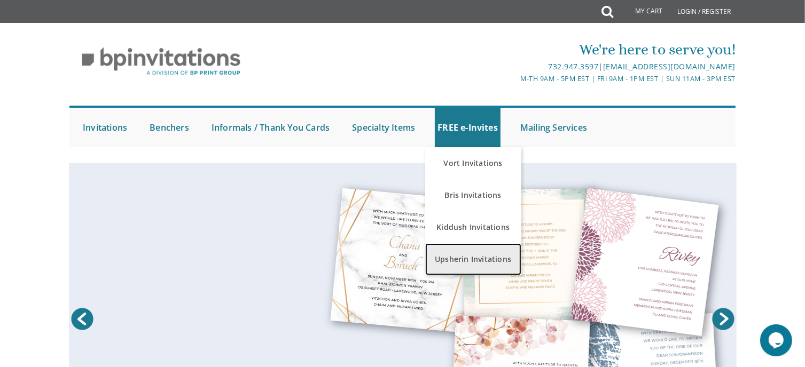
click at [471, 267] on link "Upsherin Invitations" at bounding box center [473, 260] width 96 height 32
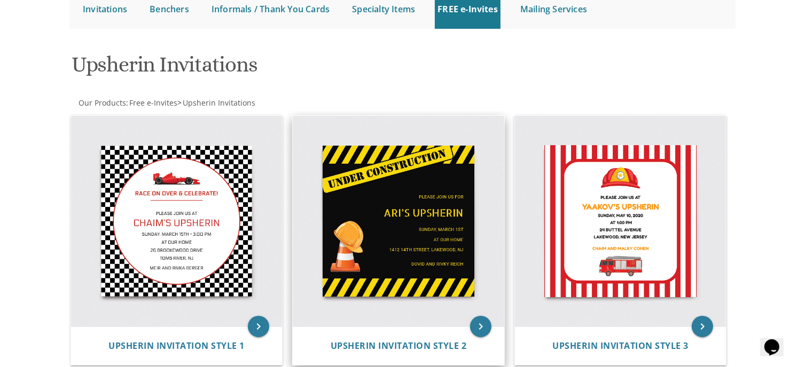
scroll to position [104, 0]
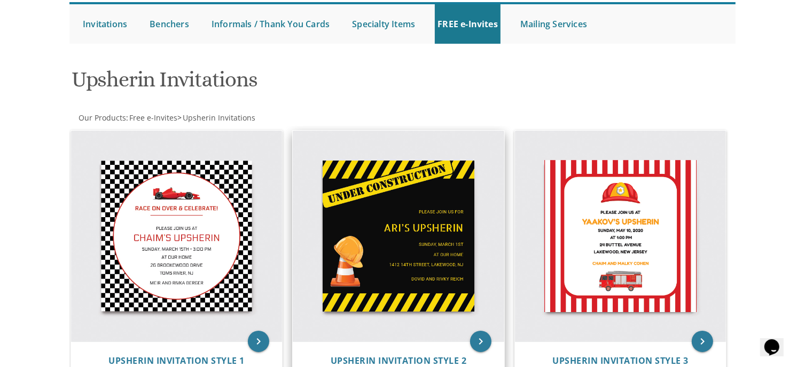
click at [408, 237] on img at bounding box center [398, 236] width 211 height 211
